Goal: Task Accomplishment & Management: Complete application form

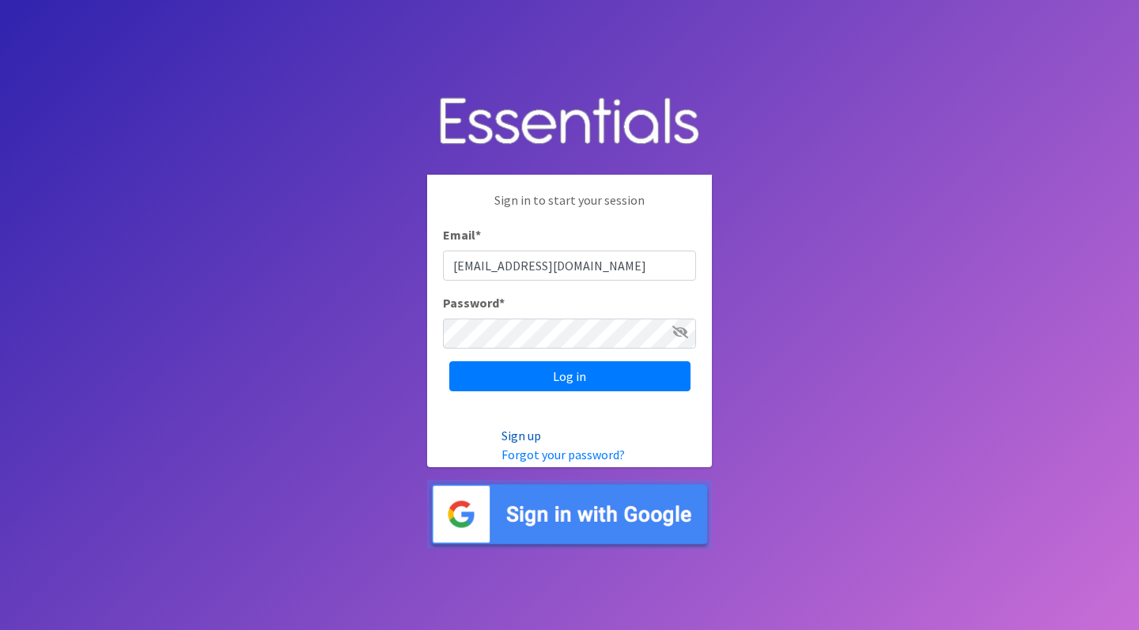
type input "[EMAIL_ADDRESS][DOMAIN_NAME]"
click at [521, 435] on link "Sign up" at bounding box center [521, 436] width 40 height 16
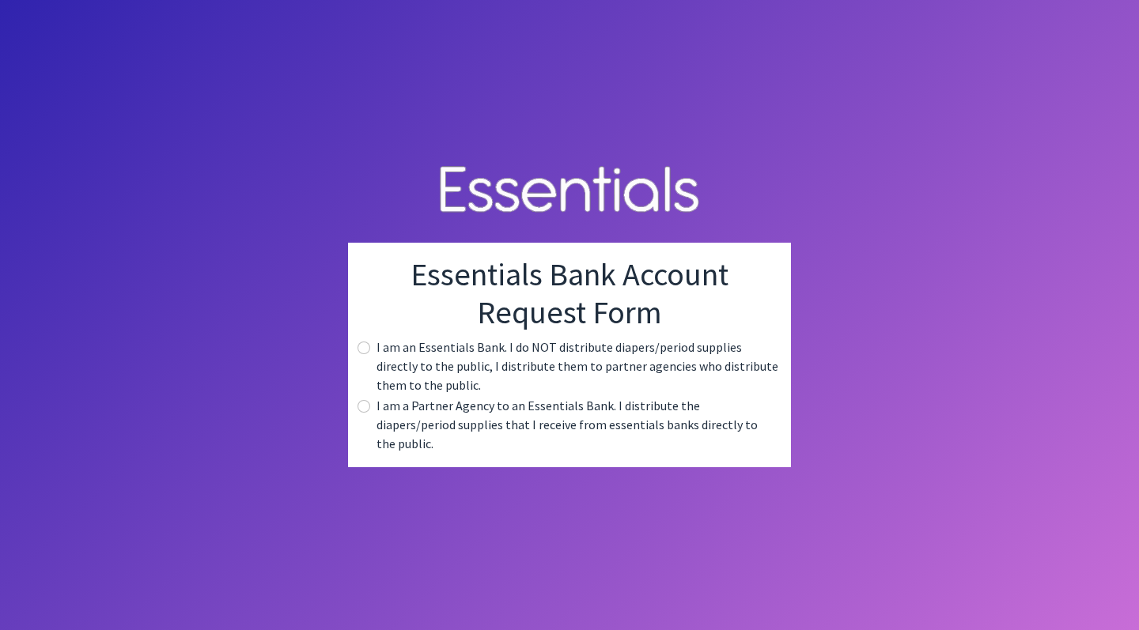
click at [366, 413] on input "radio" at bounding box center [364, 406] width 13 height 13
radio input "true"
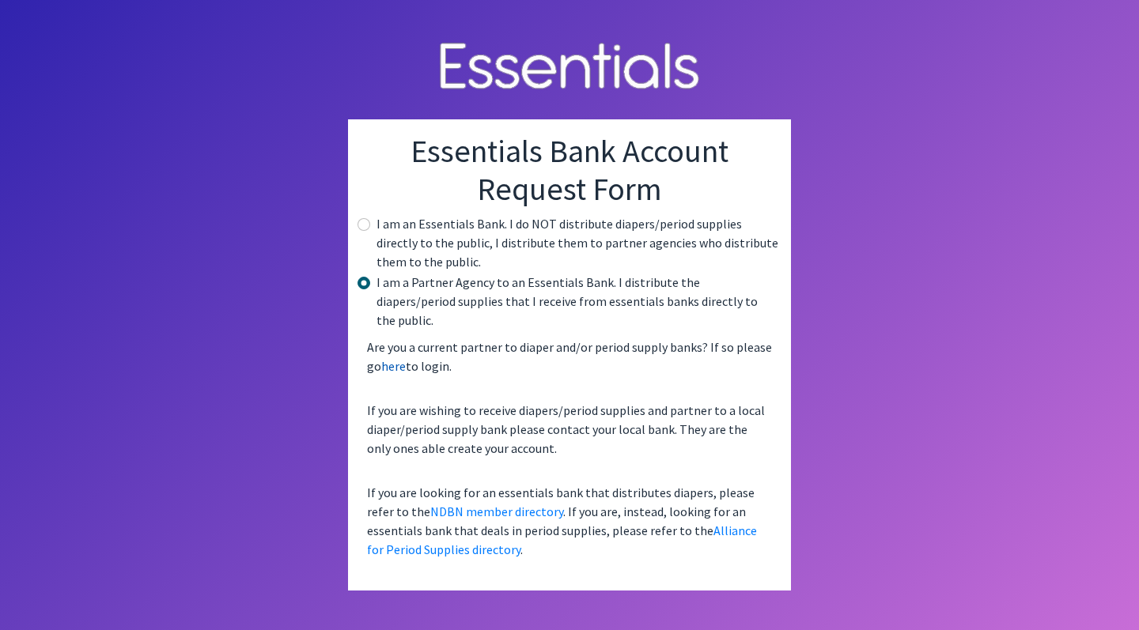
click at [397, 361] on link "here" at bounding box center [393, 366] width 25 height 16
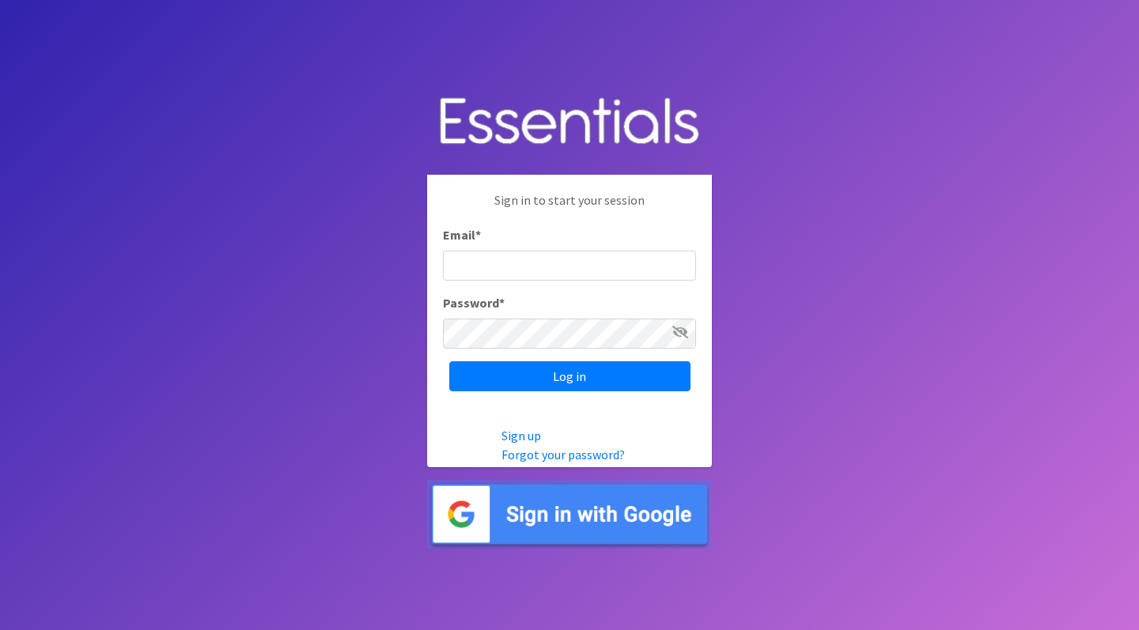
click at [505, 259] on input "Email *" at bounding box center [569, 266] width 253 height 30
click at [604, 262] on input "Email *" at bounding box center [569, 266] width 253 height 30
type input "[EMAIL_ADDRESS][DOMAIN_NAME]"
click at [603, 455] on link "Forgot your password?" at bounding box center [562, 455] width 123 height 16
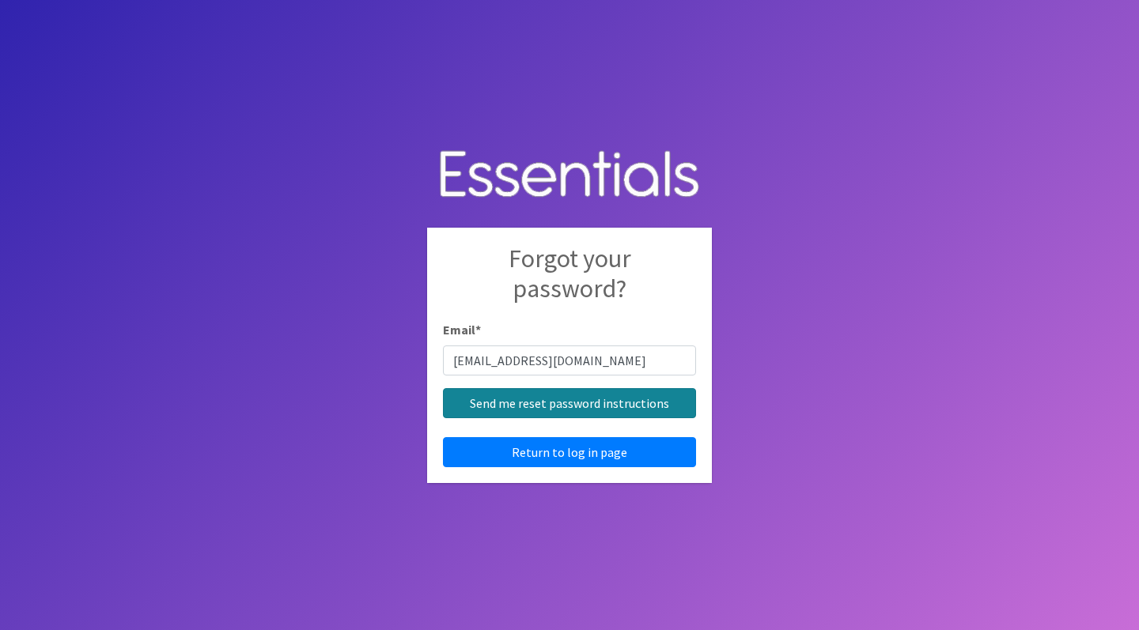
type input "[EMAIL_ADDRESS][DOMAIN_NAME]"
click at [628, 403] on input "Send me reset password instructions" at bounding box center [569, 403] width 253 height 30
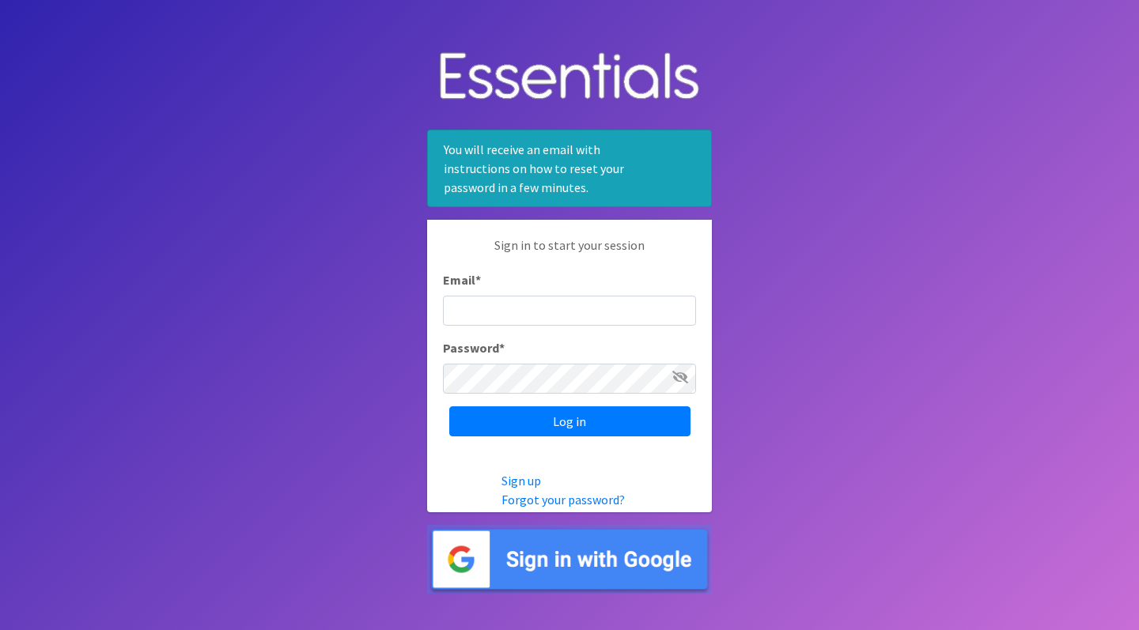
click at [751, 70] on body "You will receive an email with instructions on how to reset your password in a …" at bounding box center [569, 315] width 1139 height 630
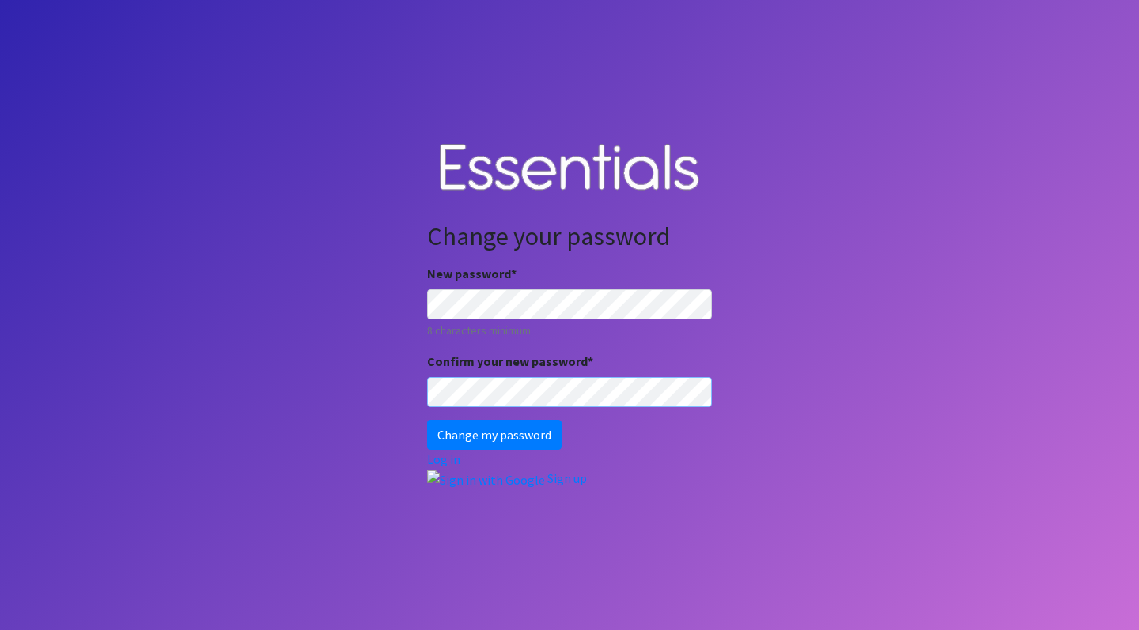
click at [494, 313] on input "Change my password" at bounding box center [494, 435] width 134 height 30
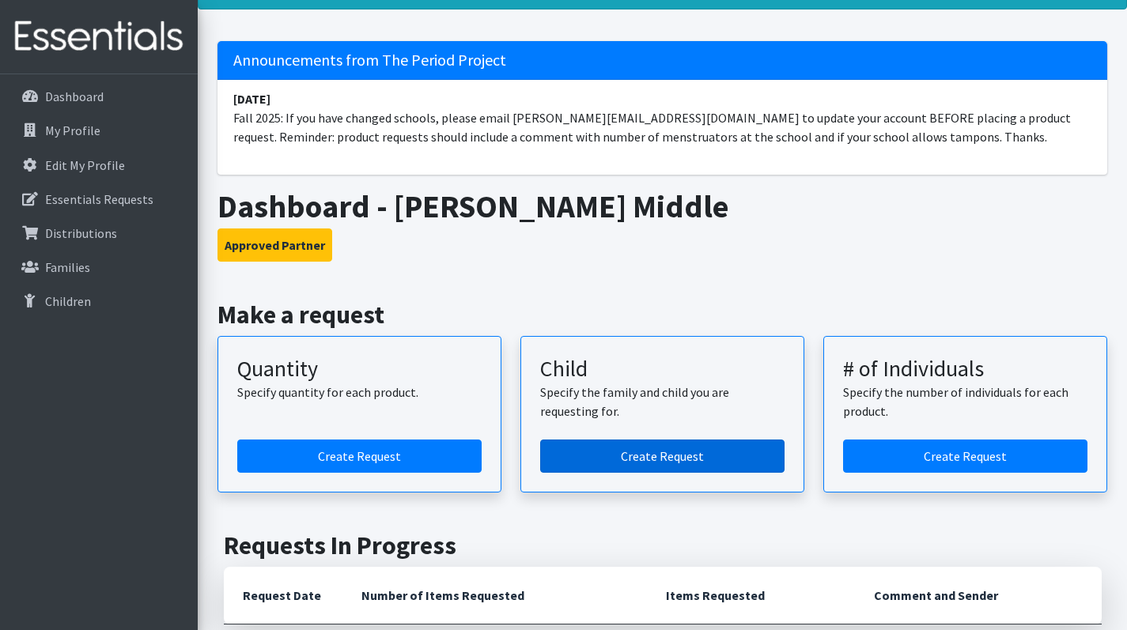
scroll to position [180, 0]
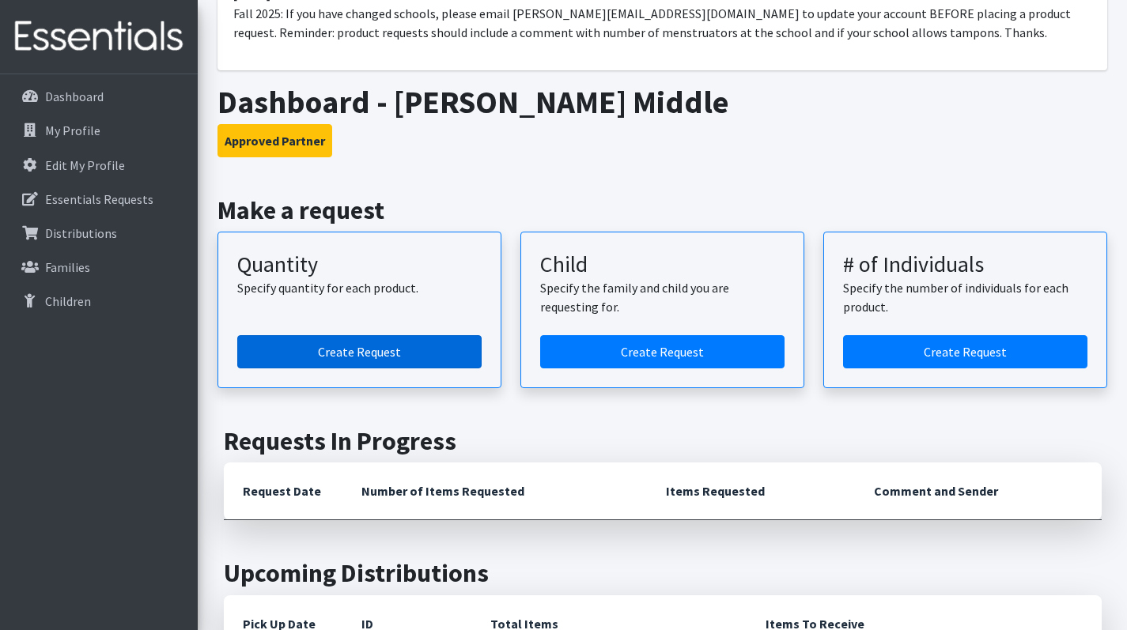
click at [368, 355] on link "Create Request" at bounding box center [359, 351] width 244 height 33
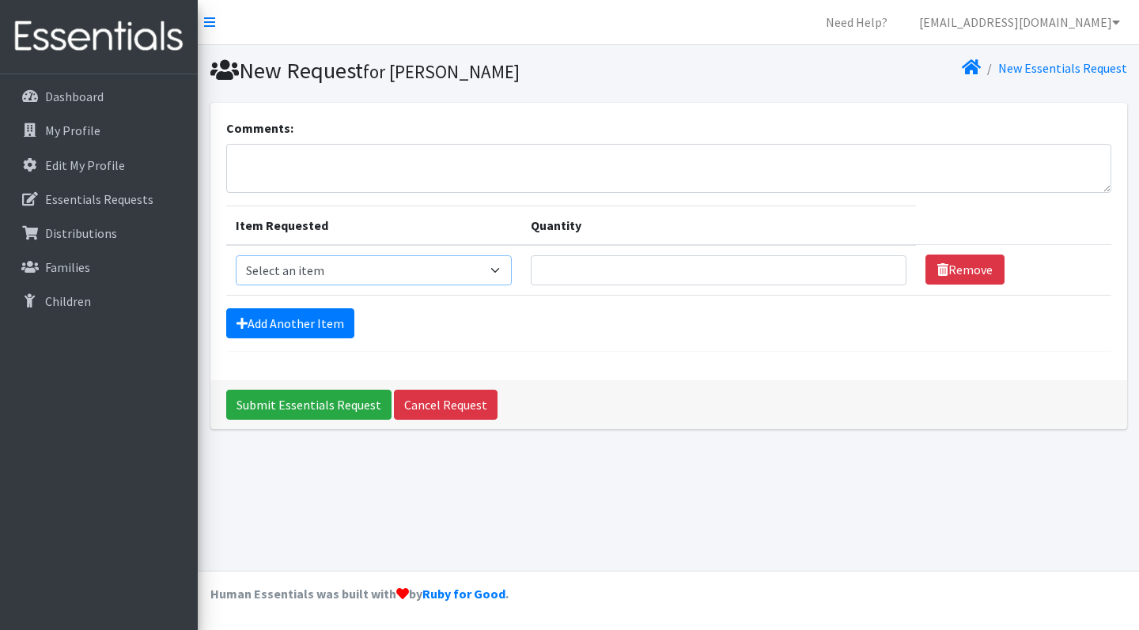
select select "7757"
click at [608, 278] on input "Quantity" at bounding box center [719, 270] width 376 height 30
type input "20"
click at [312, 408] on input "Submit Essentials Request" at bounding box center [308, 405] width 165 height 30
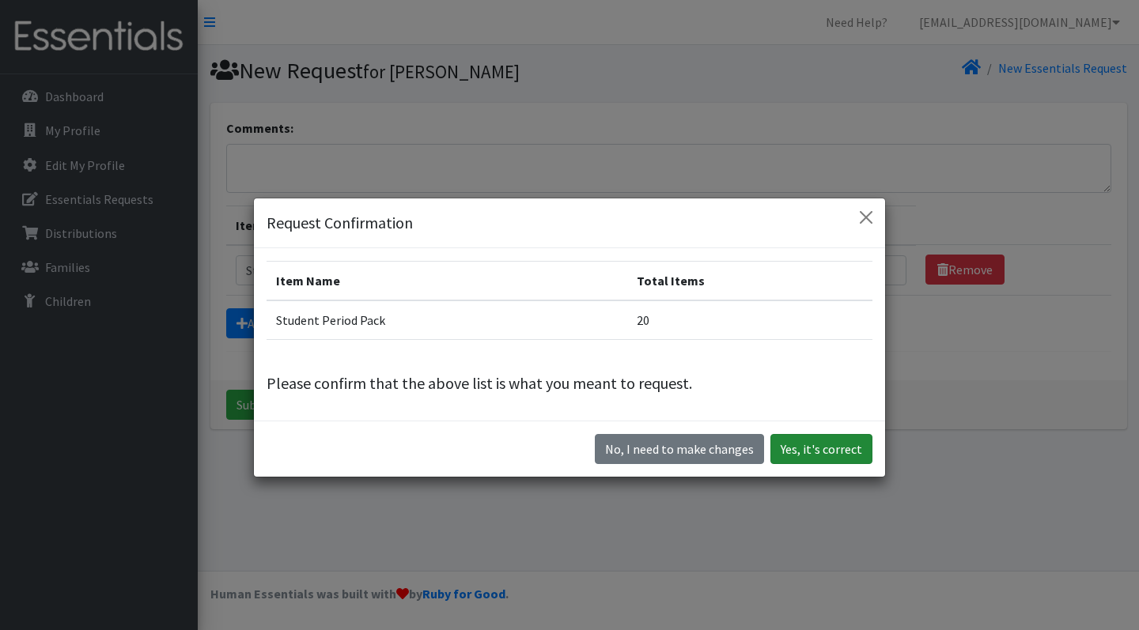
click at [823, 446] on button "Yes, it's correct" at bounding box center [821, 449] width 102 height 30
